Goal: Information Seeking & Learning: Learn about a topic

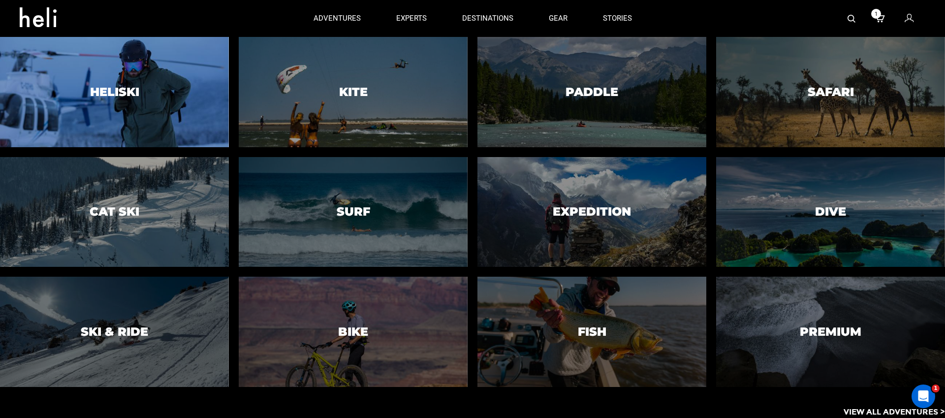
click at [116, 81] on div at bounding box center [114, 92] width 233 height 112
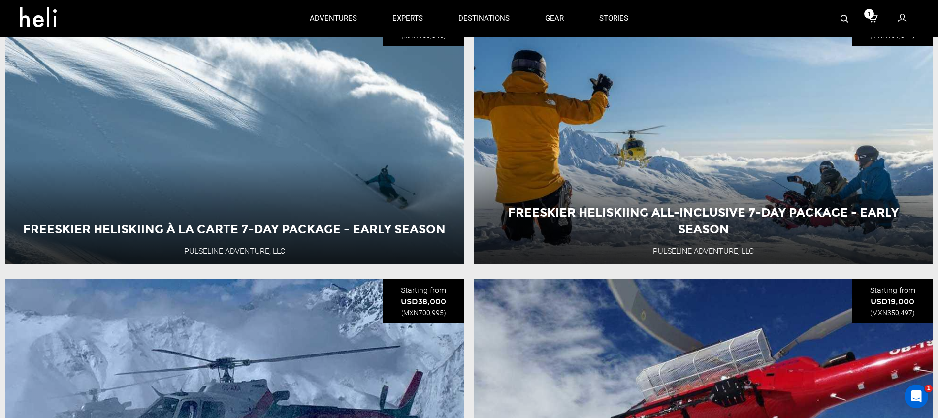
scroll to position [330, 0]
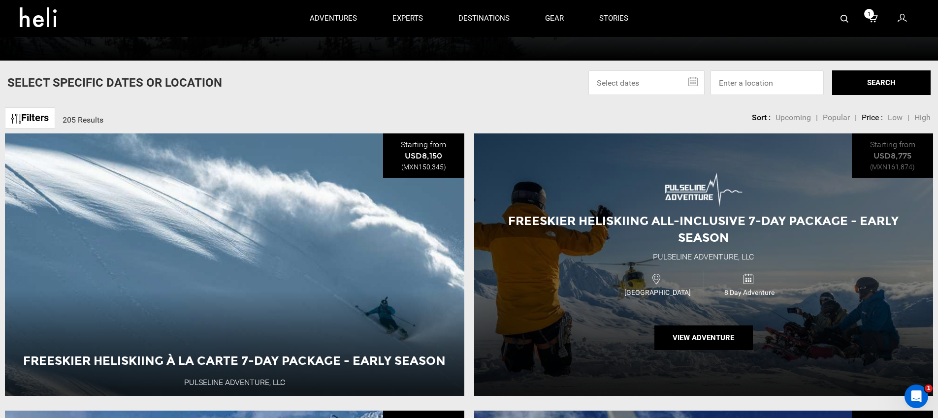
click at [725, 214] on span "Freeskier Heliskiing All-Inclusive 7-Day Package - Early Season" at bounding box center [703, 229] width 390 height 31
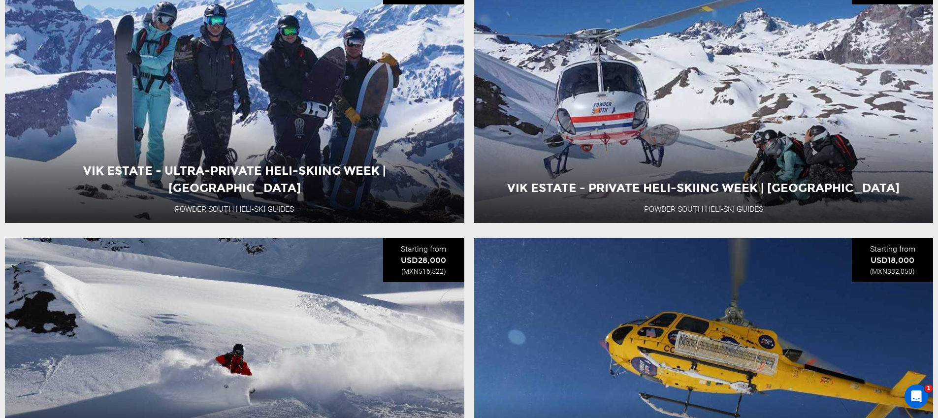
scroll to position [1822, 0]
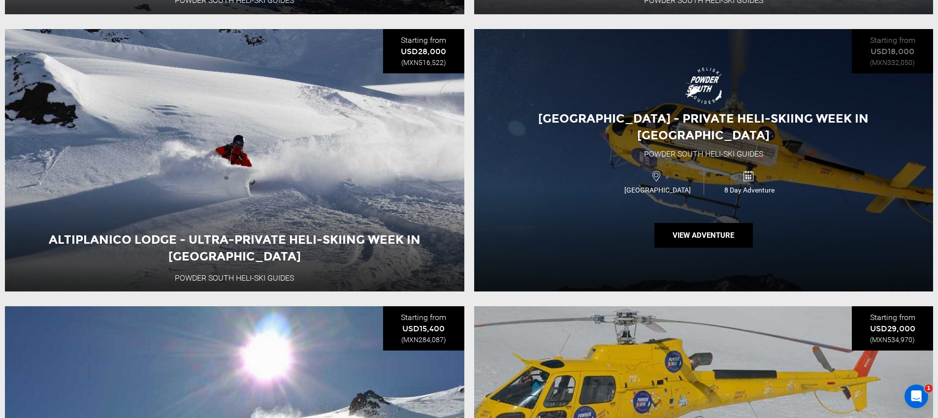
click at [596, 29] on div "[GEOGRAPHIC_DATA] - Private Heli-Skiing Week in [GEOGRAPHIC_DATA] Powder [GEOGR…" at bounding box center [703, 160] width 459 height 262
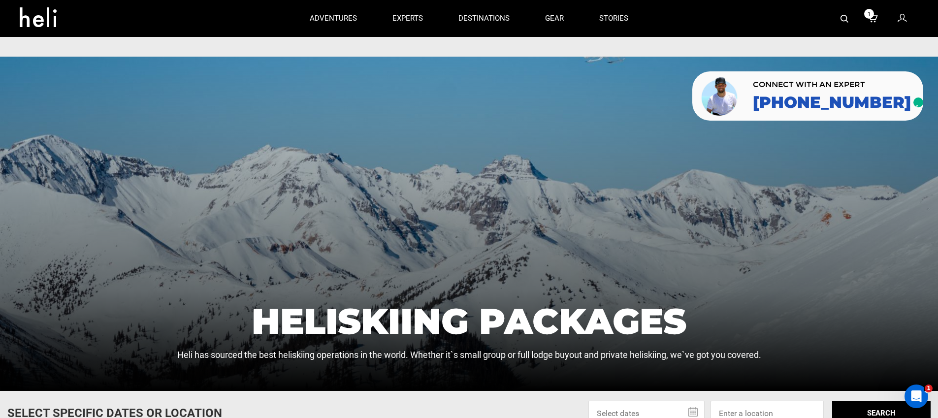
click at [146, 227] on div at bounding box center [469, 224] width 938 height 334
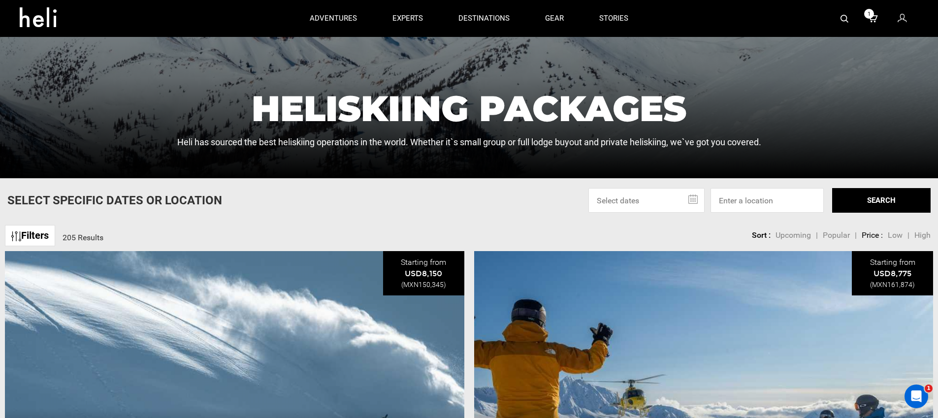
scroll to position [281, 0]
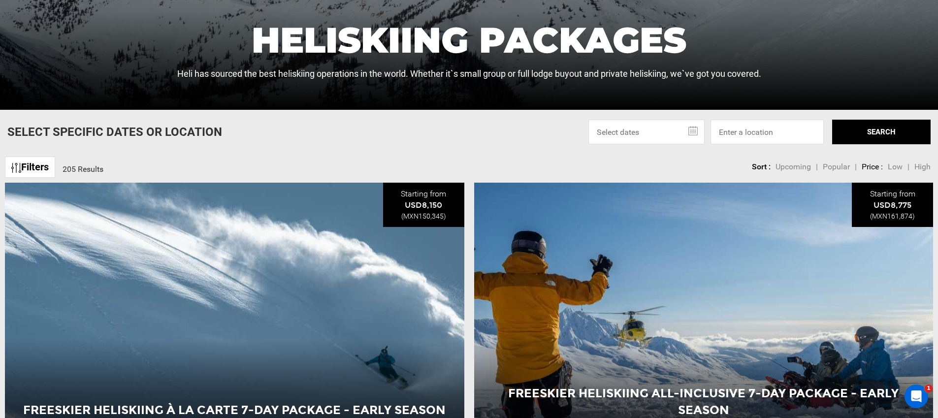
click at [515, 120] on div "Select Specific Dates Or Location Sep 2025 Su Mo Tu We Th Fr Sa 31 1 2 3 4 5 6 …" at bounding box center [469, 132] width 938 height 25
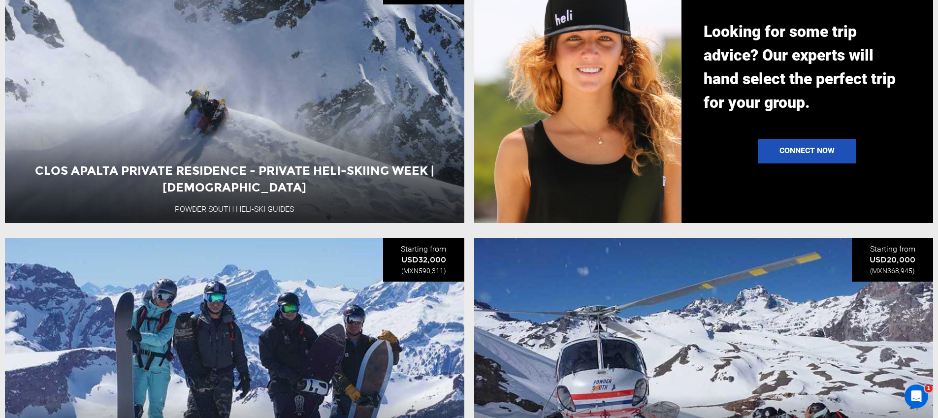
scroll to position [1813, 0]
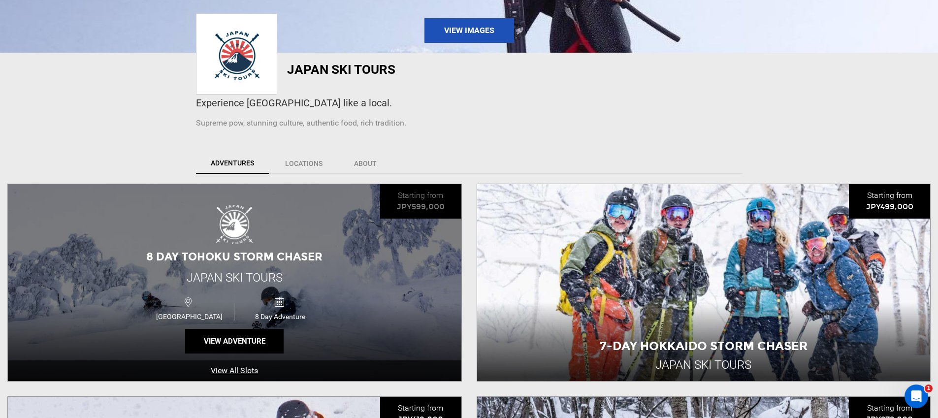
scroll to position [200, 0]
click at [321, 184] on div "8 Day Tohoku Storm Chaser Japan Ski Tours [GEOGRAPHIC_DATA] 8 Day Adventure Vie…" at bounding box center [234, 282] width 453 height 197
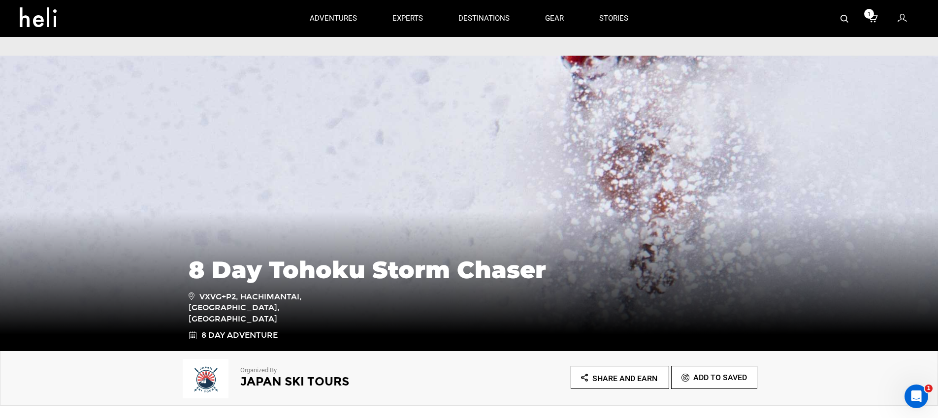
click at [168, 351] on div "Organized By Japan Ski Tours Share and Earn Add To Saved" at bounding box center [469, 378] width 938 height 55
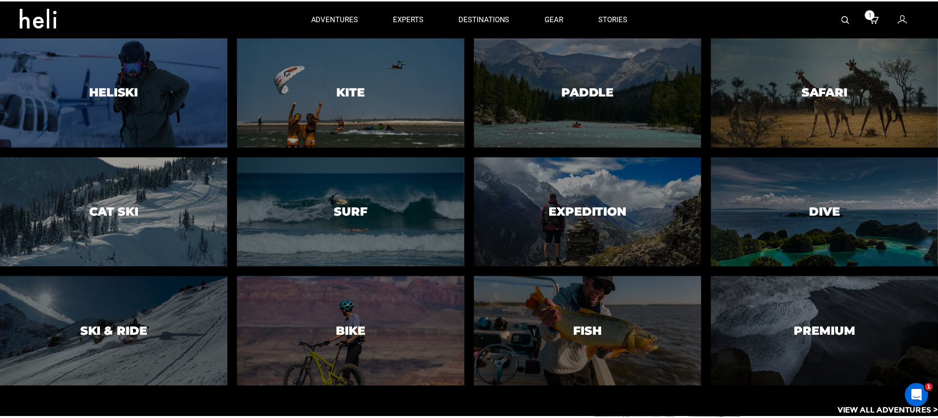
scroll to position [96, 0]
